Goal: Information Seeking & Learning: Check status

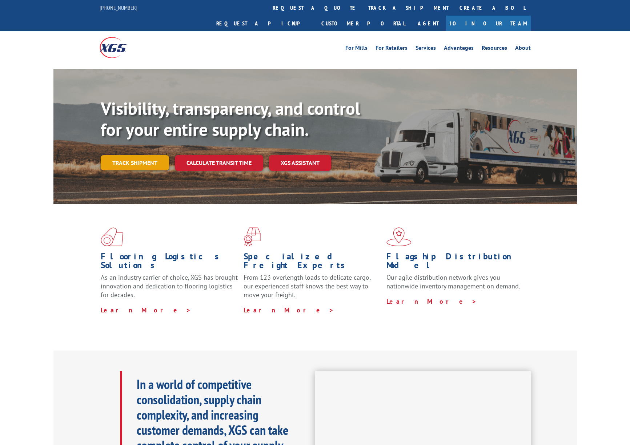
click at [137, 155] on link "Track shipment" at bounding box center [135, 162] width 68 height 15
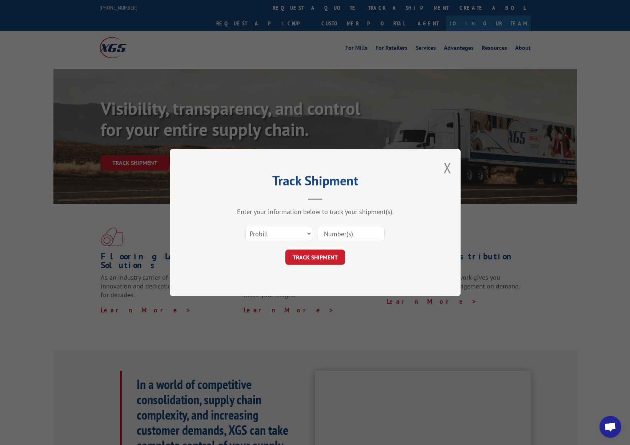
click at [254, 242] on div "Select category... Probill BOL PO" at bounding box center [279, 233] width 66 height 17
click at [257, 240] on select "Select category... Probill BOL PO" at bounding box center [278, 233] width 67 height 15
select select "bol"
click at [245, 226] on select "Select category... Probill BOL PO" at bounding box center [278, 233] width 67 height 15
click at [359, 237] on input at bounding box center [351, 233] width 67 height 15
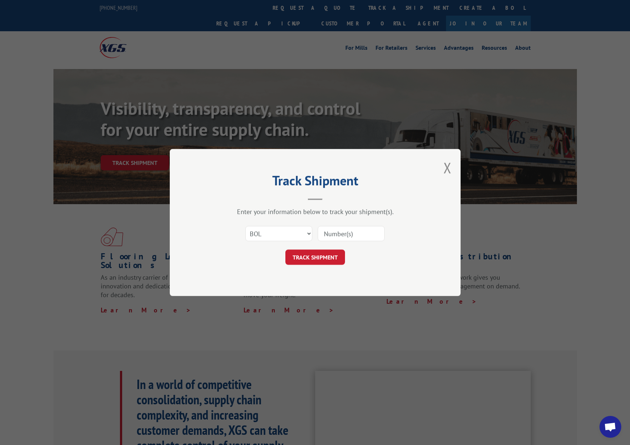
paste input "5997371"
type input "5997371"
click at [300, 256] on button "TRACK SHIPMENT" at bounding box center [315, 257] width 60 height 15
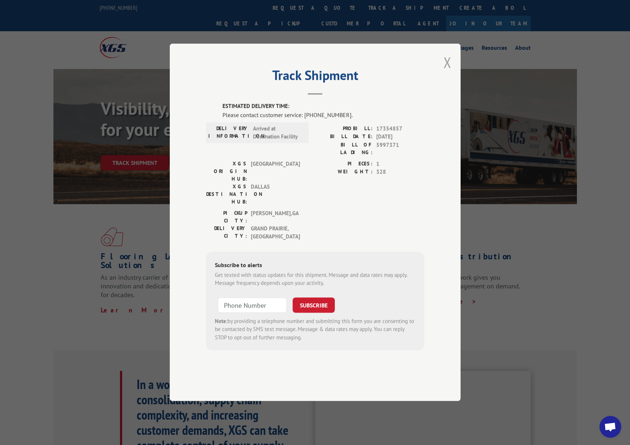
click at [444, 72] on button "Close modal" at bounding box center [448, 62] width 8 height 19
